Goal: Task Accomplishment & Management: Use online tool/utility

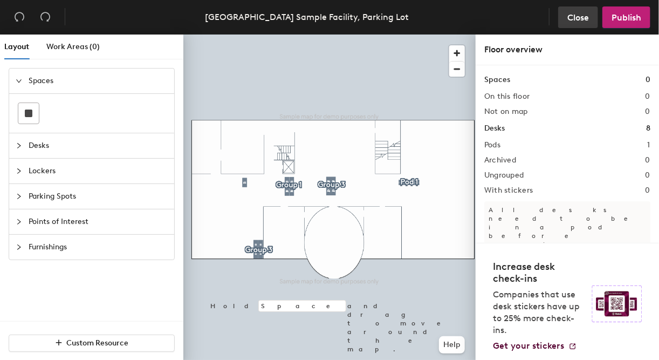
click at [585, 16] on span "Close" at bounding box center [579, 17] width 22 height 10
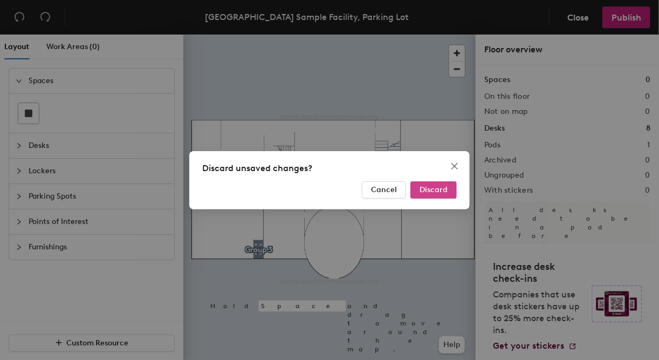
click at [425, 190] on span "Discard" at bounding box center [434, 189] width 28 height 9
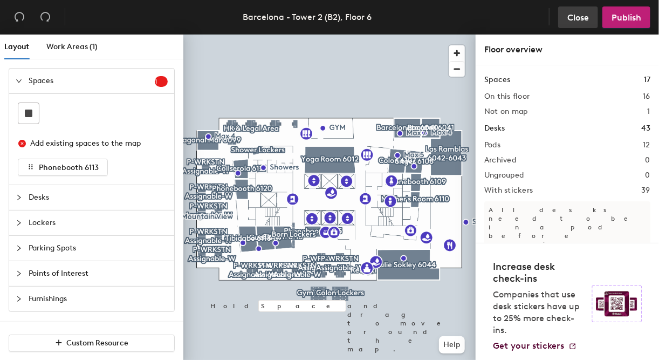
click at [571, 19] on span "Close" at bounding box center [579, 17] width 22 height 10
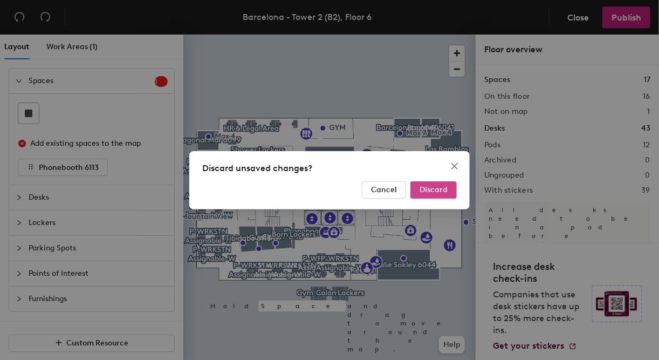
click at [439, 190] on span "Discard" at bounding box center [434, 189] width 28 height 9
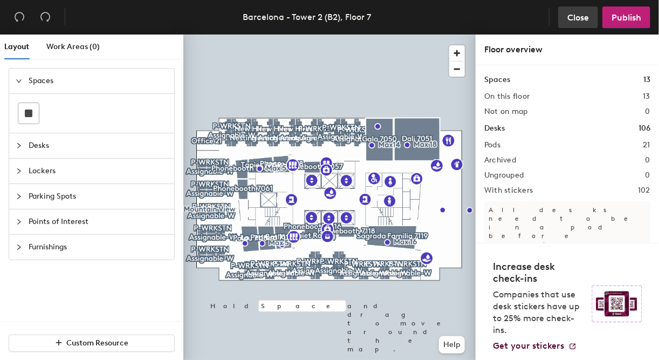
click at [574, 19] on span "Close" at bounding box center [579, 17] width 22 height 10
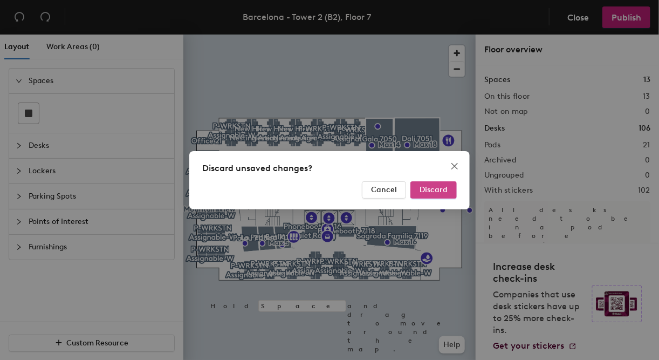
click at [434, 183] on button "Discard" at bounding box center [434, 189] width 46 height 17
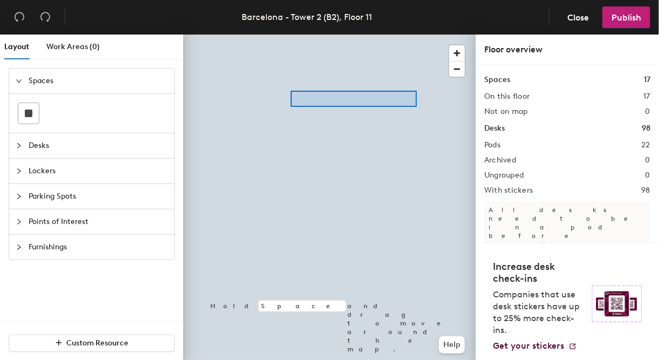
click at [291, 35] on div at bounding box center [329, 35] width 292 height 0
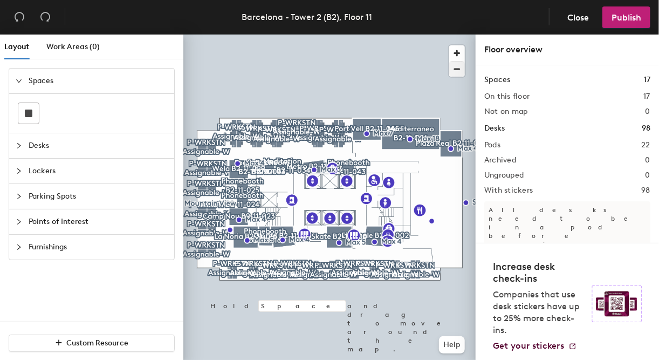
click at [402, 35] on div at bounding box center [329, 35] width 292 height 0
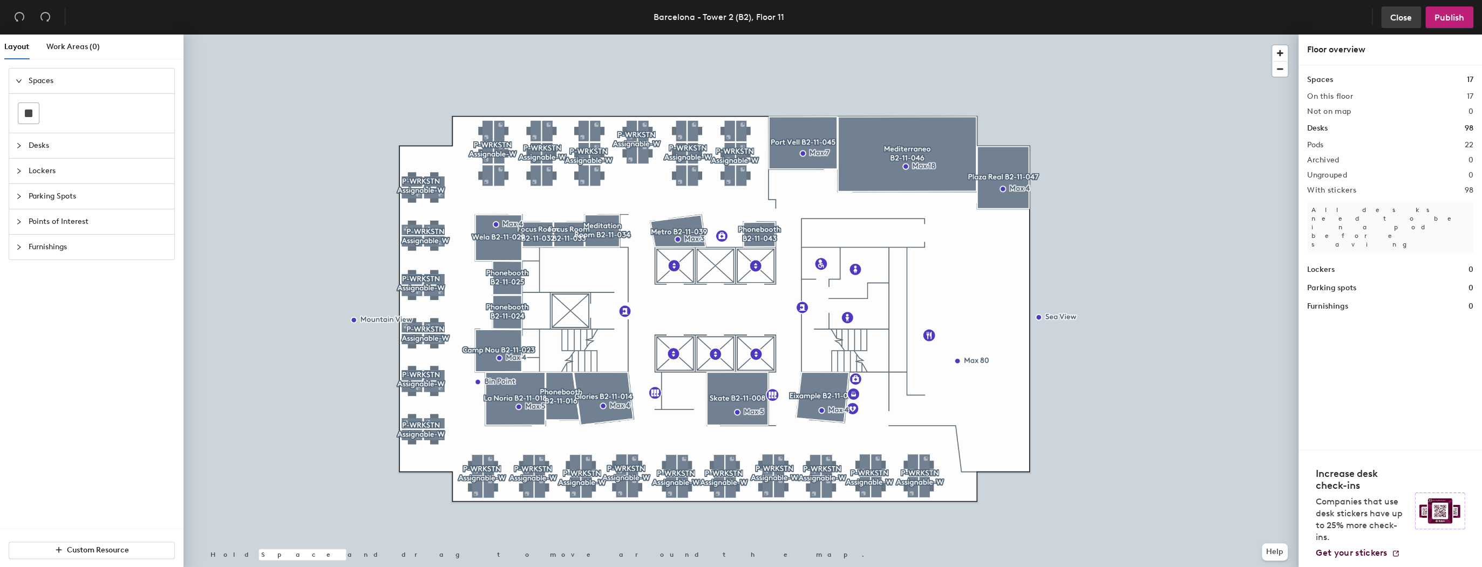
click at [659, 21] on span "Close" at bounding box center [1401, 17] width 22 height 10
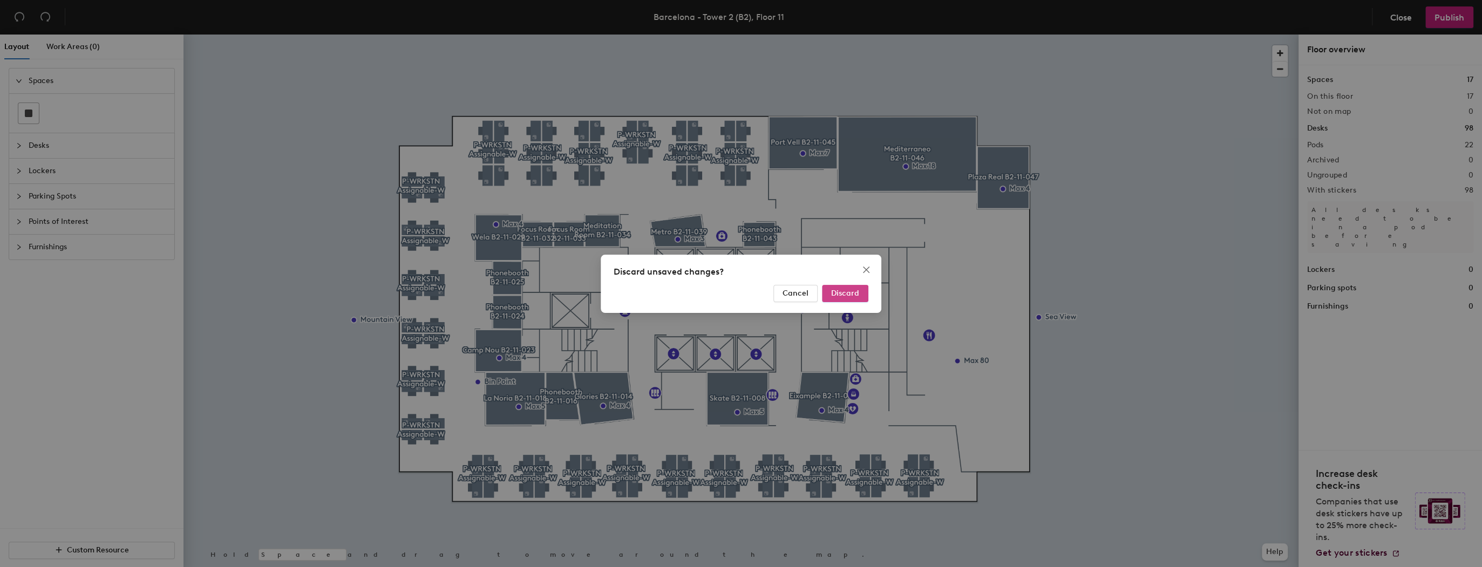
click at [659, 296] on span "Discard" at bounding box center [845, 293] width 28 height 9
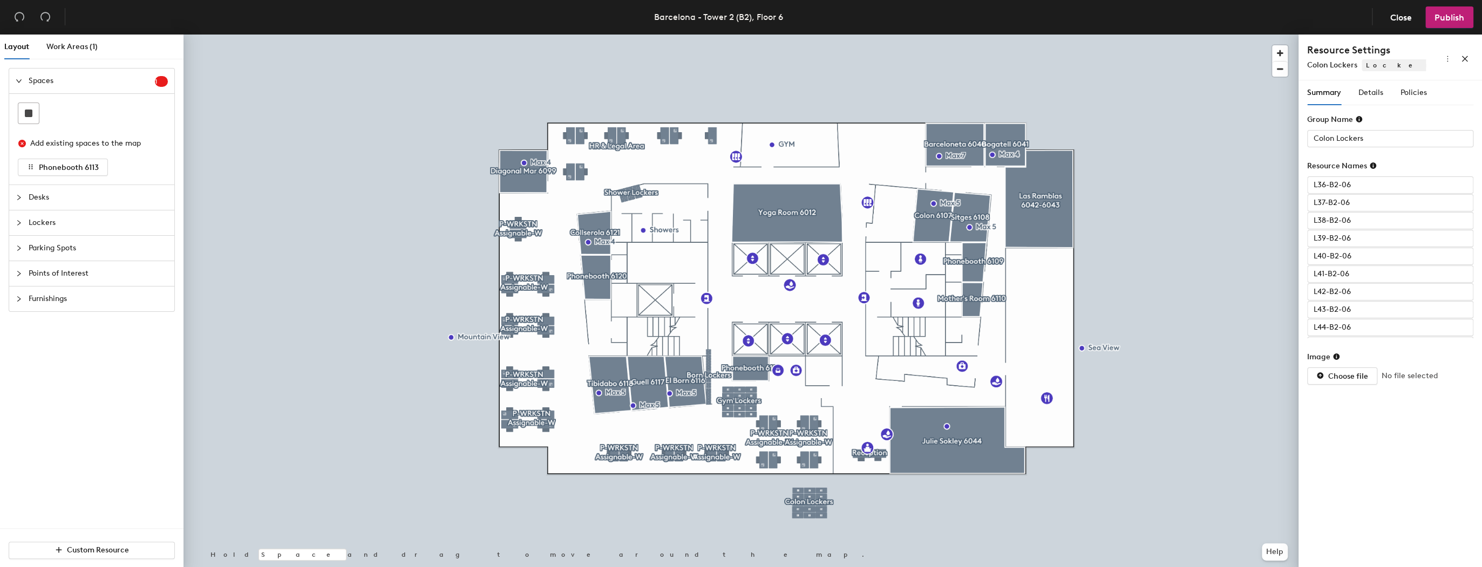
type input "L40-B2-06"
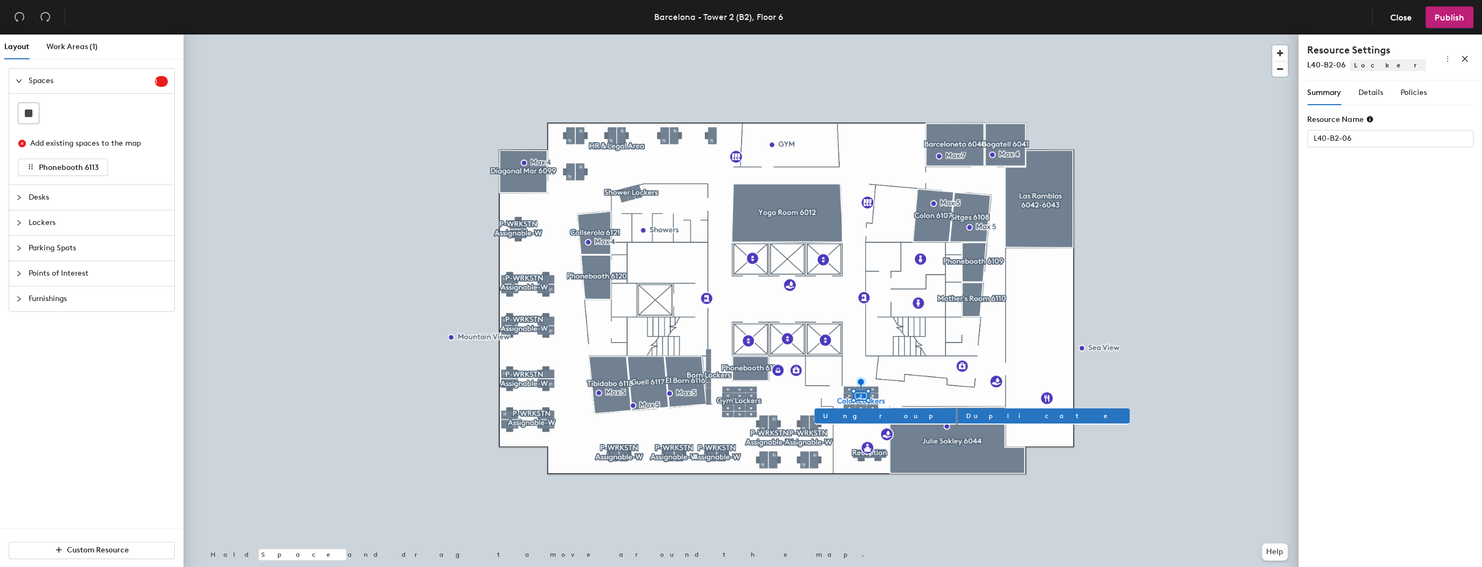
click at [17, 220] on icon "collapsed" at bounding box center [19, 223] width 6 height 6
click at [1457, 12] on span "Publish" at bounding box center [1449, 17] width 30 height 10
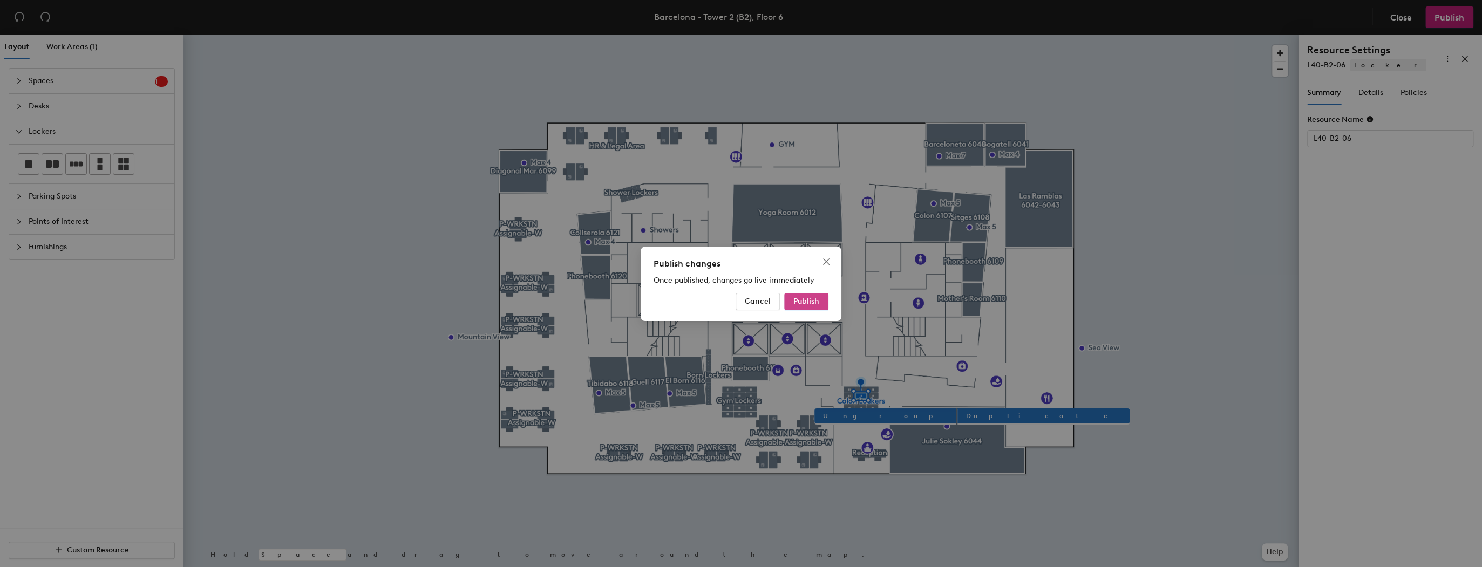
click at [812, 300] on span "Publish" at bounding box center [806, 301] width 26 height 9
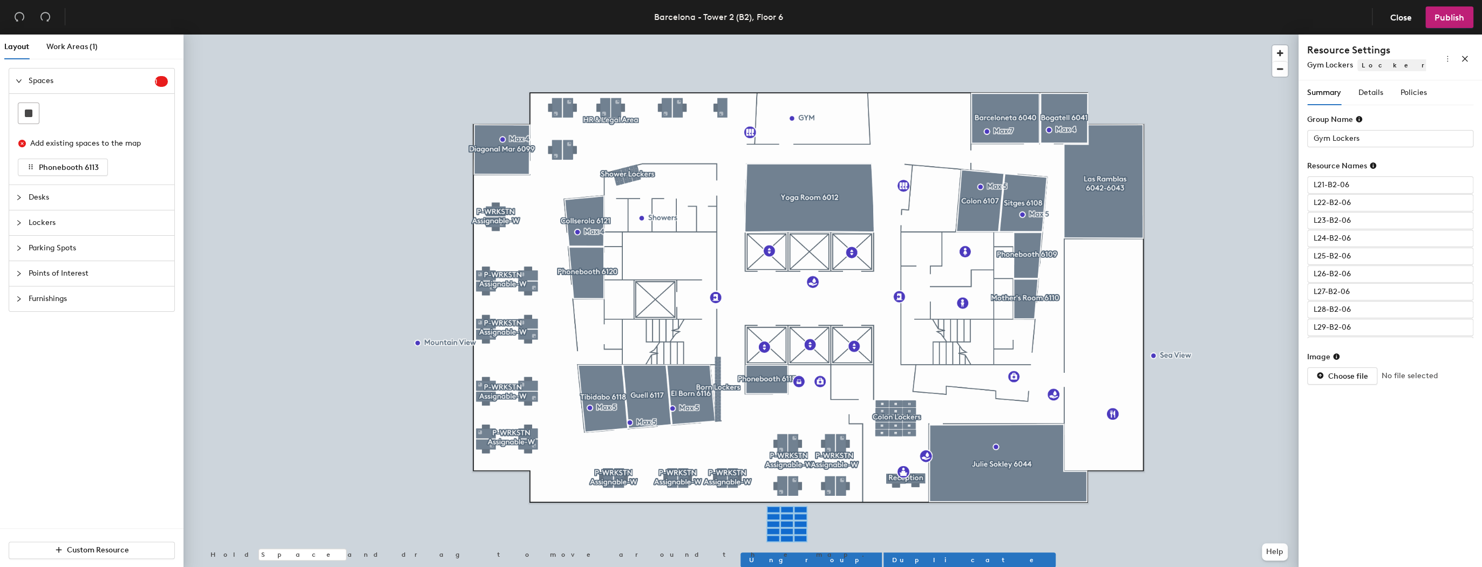
type input "Colon Lockers"
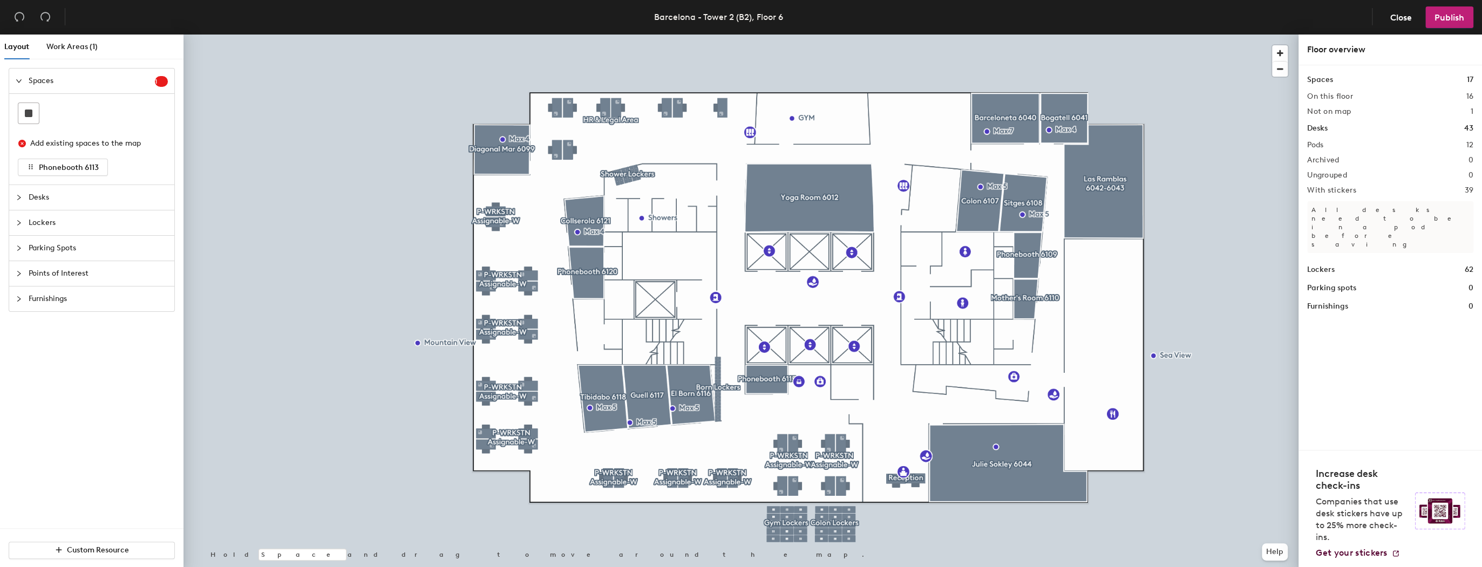
click at [47, 229] on span "Lockers" at bounding box center [98, 222] width 139 height 25
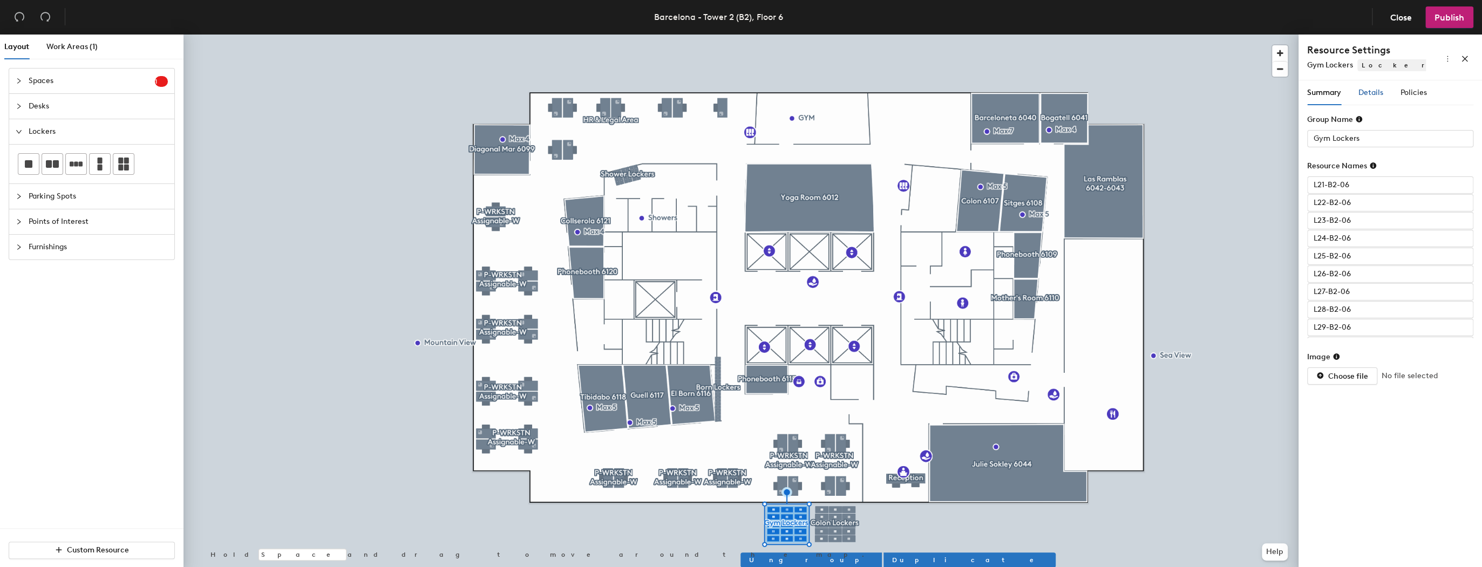
click at [1371, 95] on span "Details" at bounding box center [1370, 92] width 25 height 9
click at [1387, 135] on div at bounding box center [1384, 138] width 151 height 15
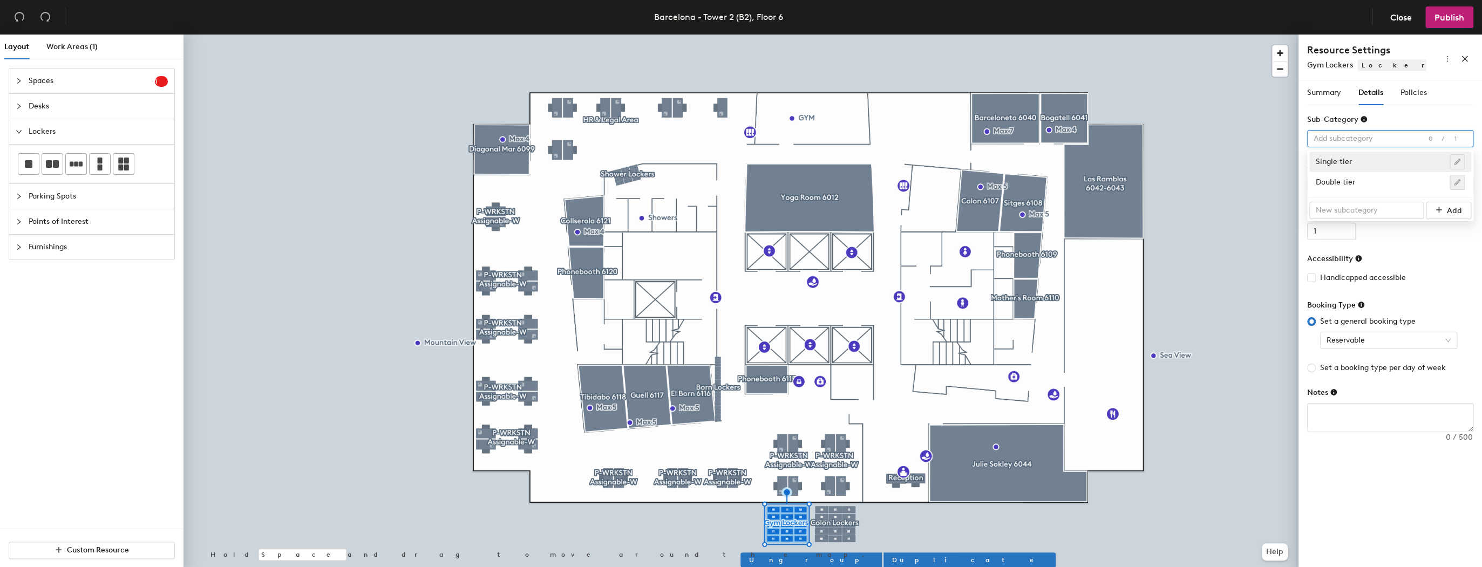
click at [1387, 135] on div at bounding box center [1384, 138] width 151 height 15
click at [1413, 104] on div "Policies" at bounding box center [1413, 92] width 26 height 25
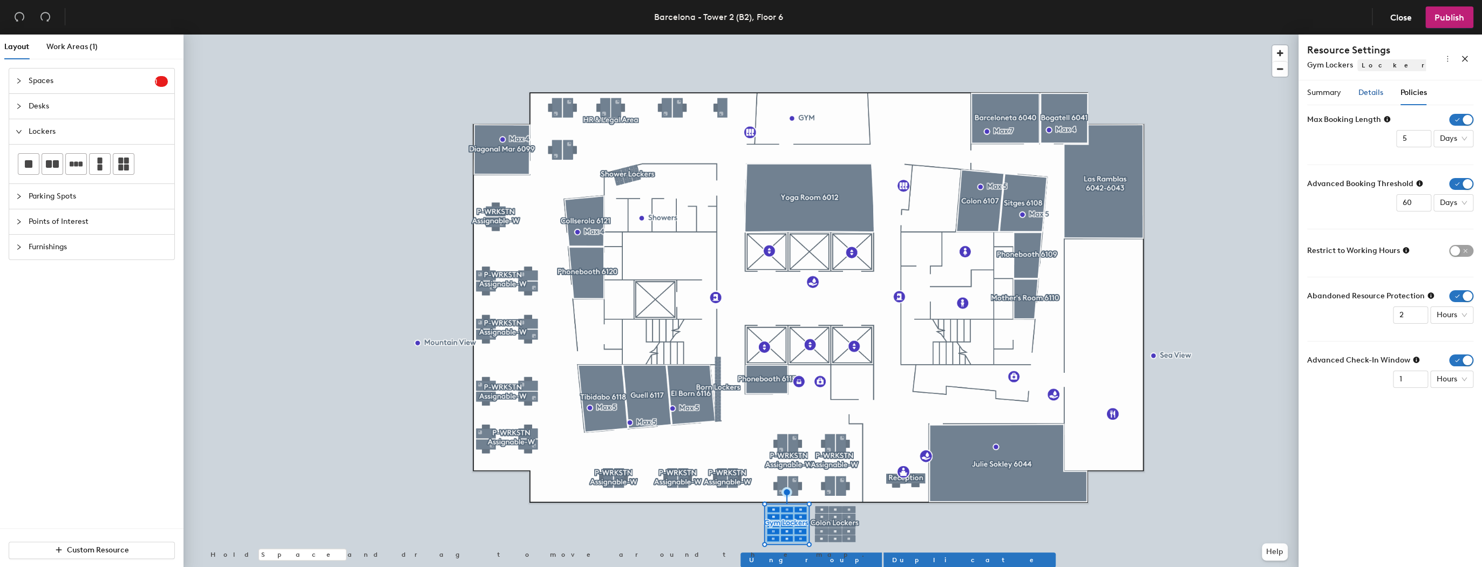
click at [1364, 95] on span "Details" at bounding box center [1370, 92] width 25 height 9
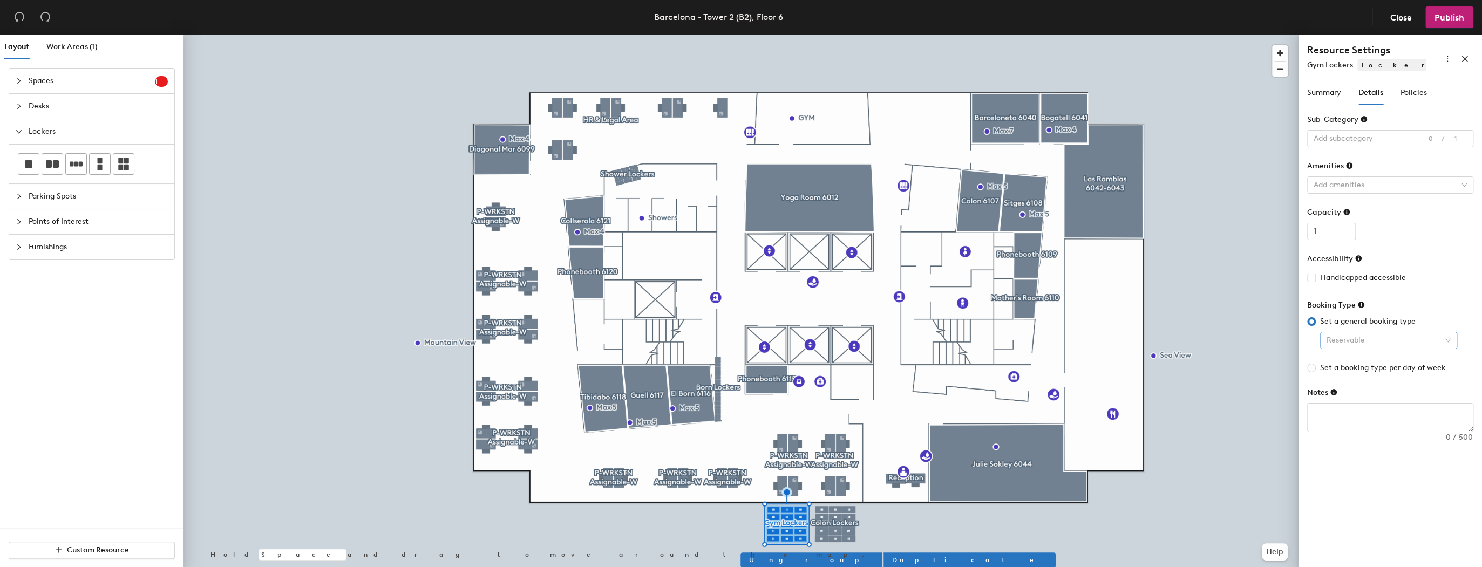
click at [1403, 337] on span "Reservable" at bounding box center [1388, 340] width 124 height 16
click at [1406, 337] on span "Reservable" at bounding box center [1388, 340] width 124 height 16
click at [1325, 230] on input "1" at bounding box center [1331, 231] width 49 height 17
click at [1326, 93] on span "Summary" at bounding box center [1324, 92] width 34 height 9
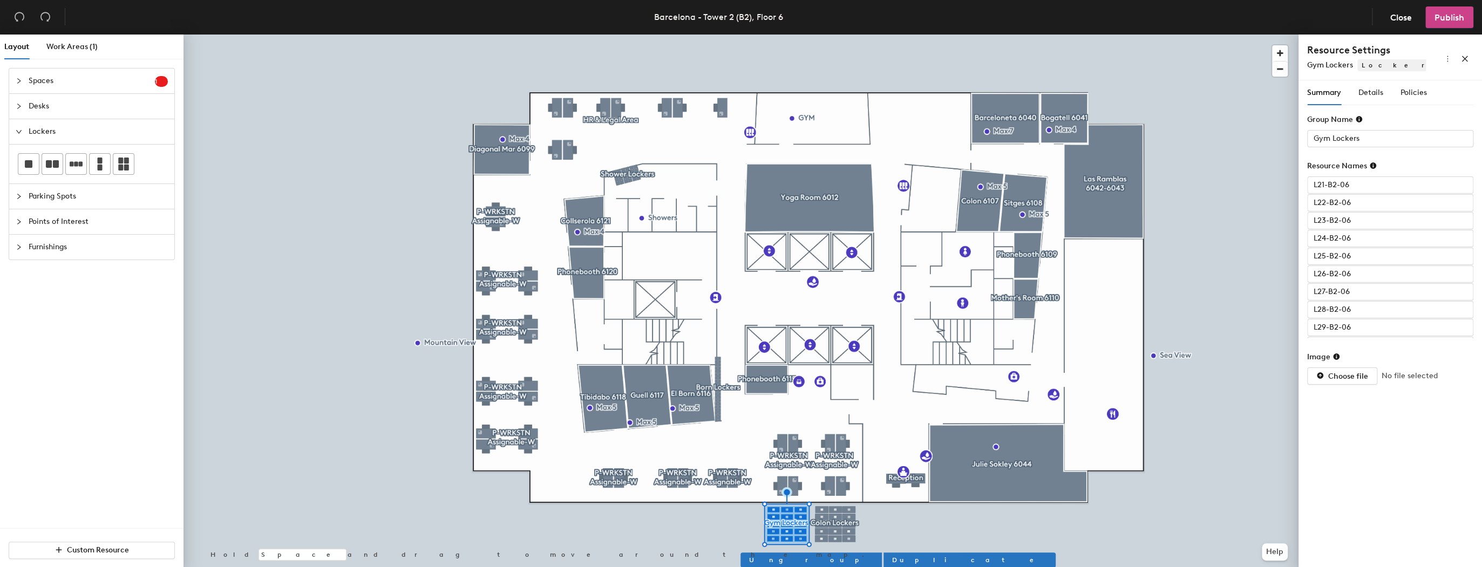
click at [1442, 15] on span "Publish" at bounding box center [1449, 17] width 30 height 10
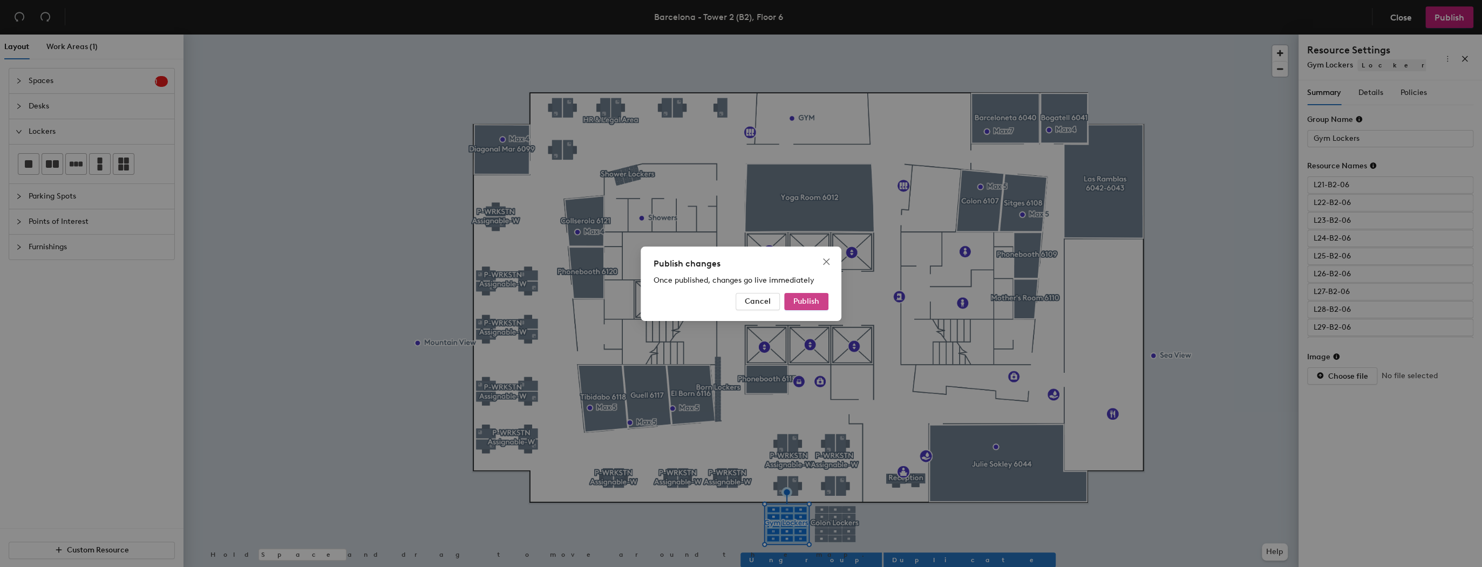
click at [818, 308] on button "Publish" at bounding box center [806, 301] width 44 height 17
